Goal: Information Seeking & Learning: Learn about a topic

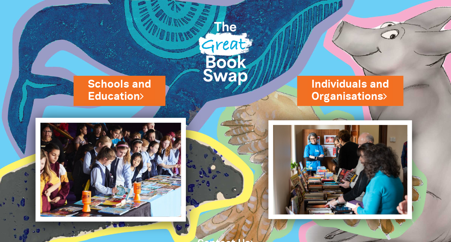
click at [164, 184] on img at bounding box center [111, 170] width 150 height 104
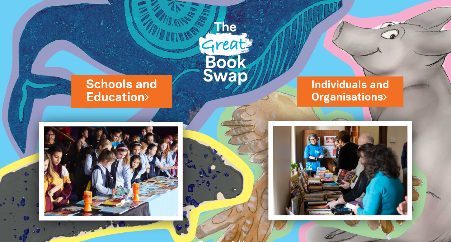
drag, startPoint x: 0, startPoint y: 0, endPoint x: 86, endPoint y: 84, distance: 120.3
click at [86, 84] on link "Schools and Education" at bounding box center [121, 91] width 71 height 30
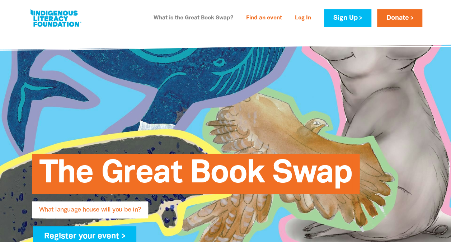
click at [197, 17] on link "What is the Great Book Swap?" at bounding box center [193, 18] width 88 height 11
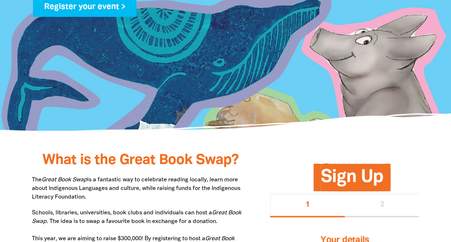
scroll to position [199, 0]
